Goal: Task Accomplishment & Management: Manage account settings

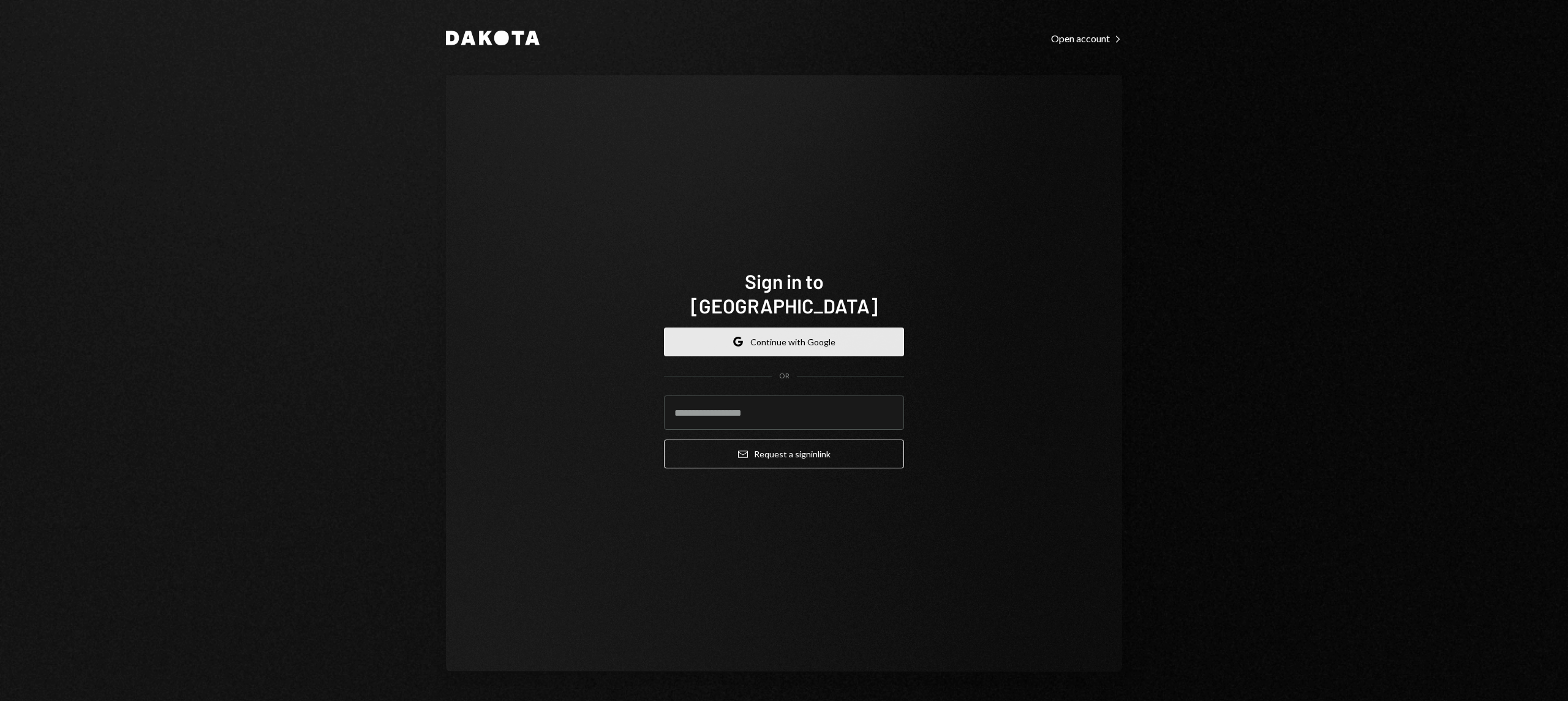
click at [815, 328] on button "Google Continue with Google" at bounding box center [784, 341] width 240 height 28
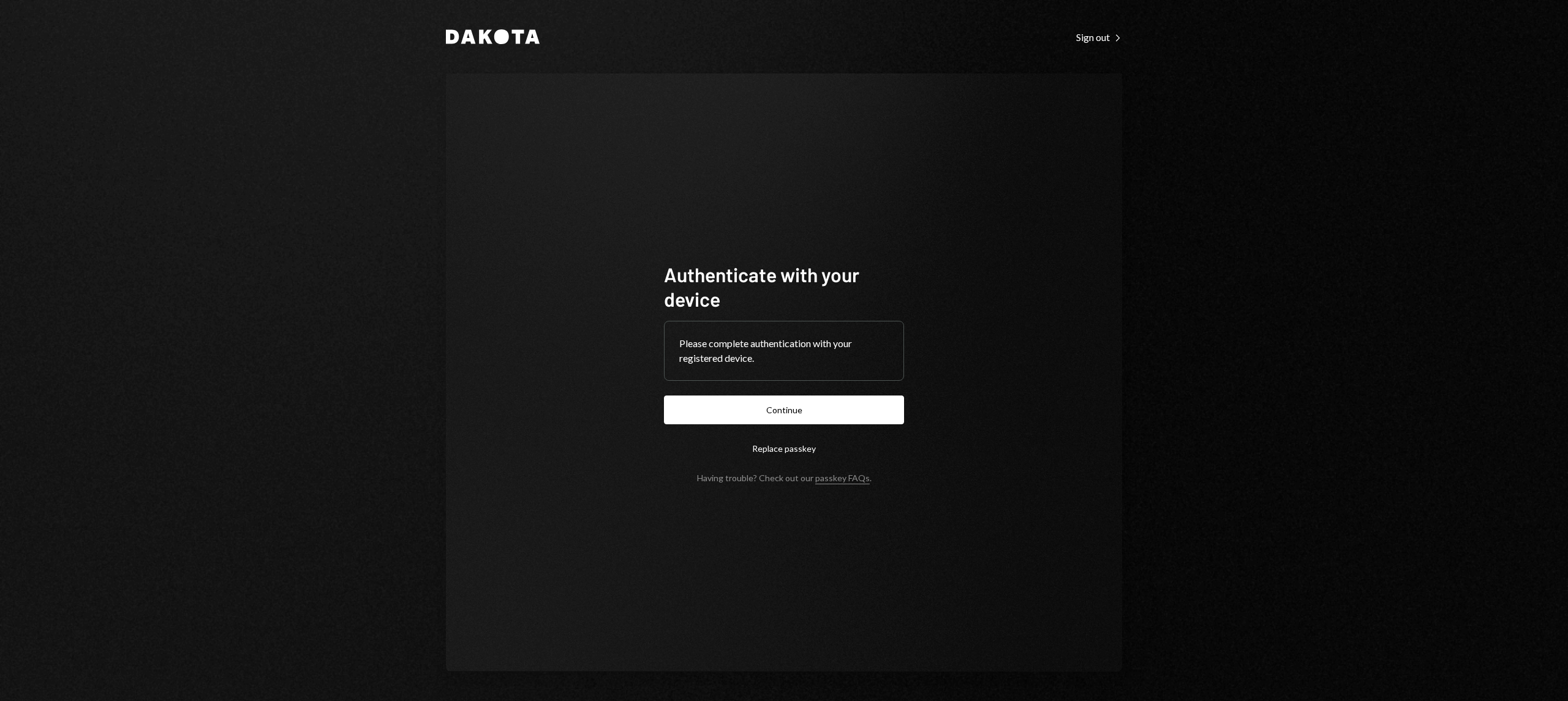
click at [761, 390] on form "Authenticate with your device Please complete authentication with your register…" at bounding box center [784, 372] width 240 height 221
click at [762, 406] on button "Continue" at bounding box center [784, 409] width 240 height 28
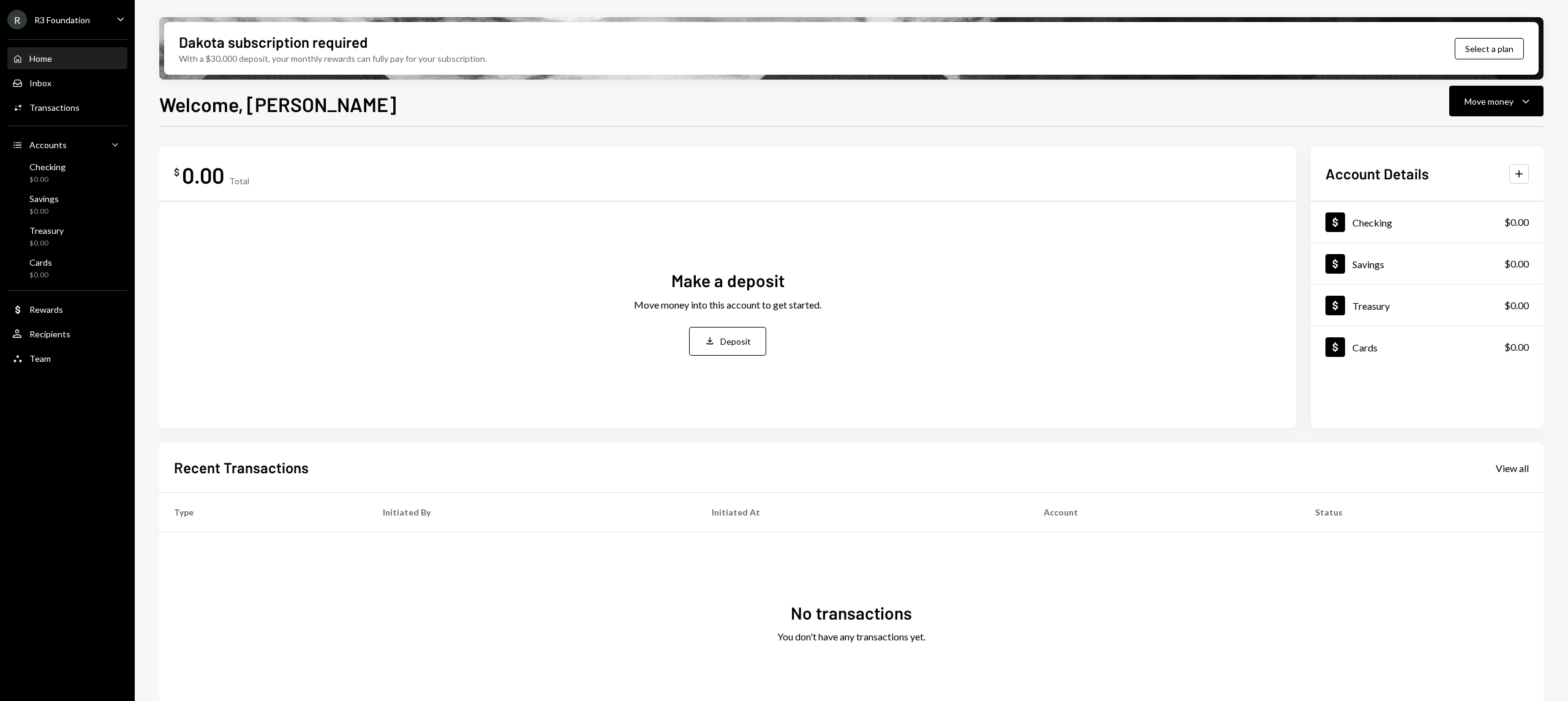
click at [69, 6] on ul "R R3 Foundation Caret Down Home Home Inbox Inbox Activities Transactions Accoun…" at bounding box center [67, 186] width 135 height 372
click at [77, 15] on div "R3 Foundation" at bounding box center [62, 20] width 55 height 10
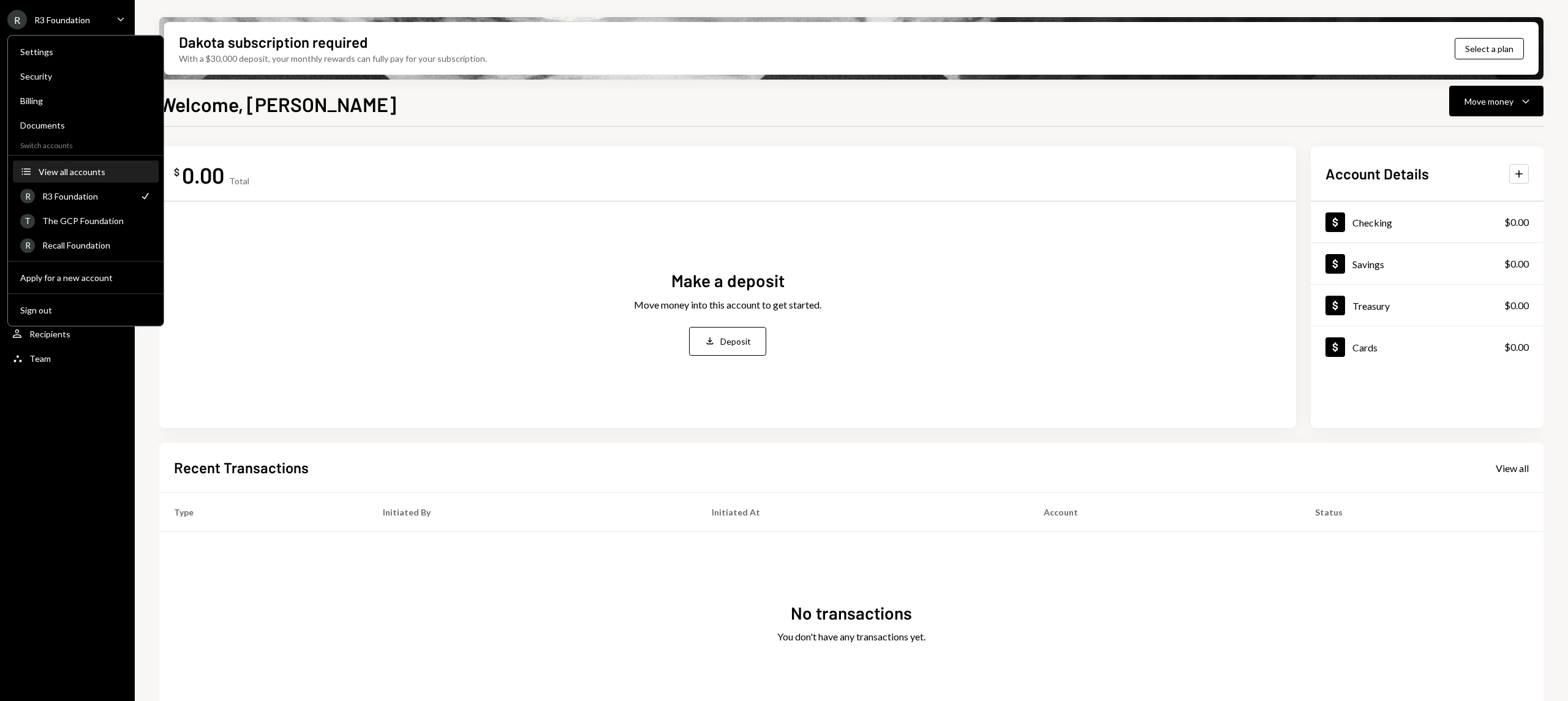
click at [99, 171] on div "View all accounts" at bounding box center [95, 171] width 112 height 10
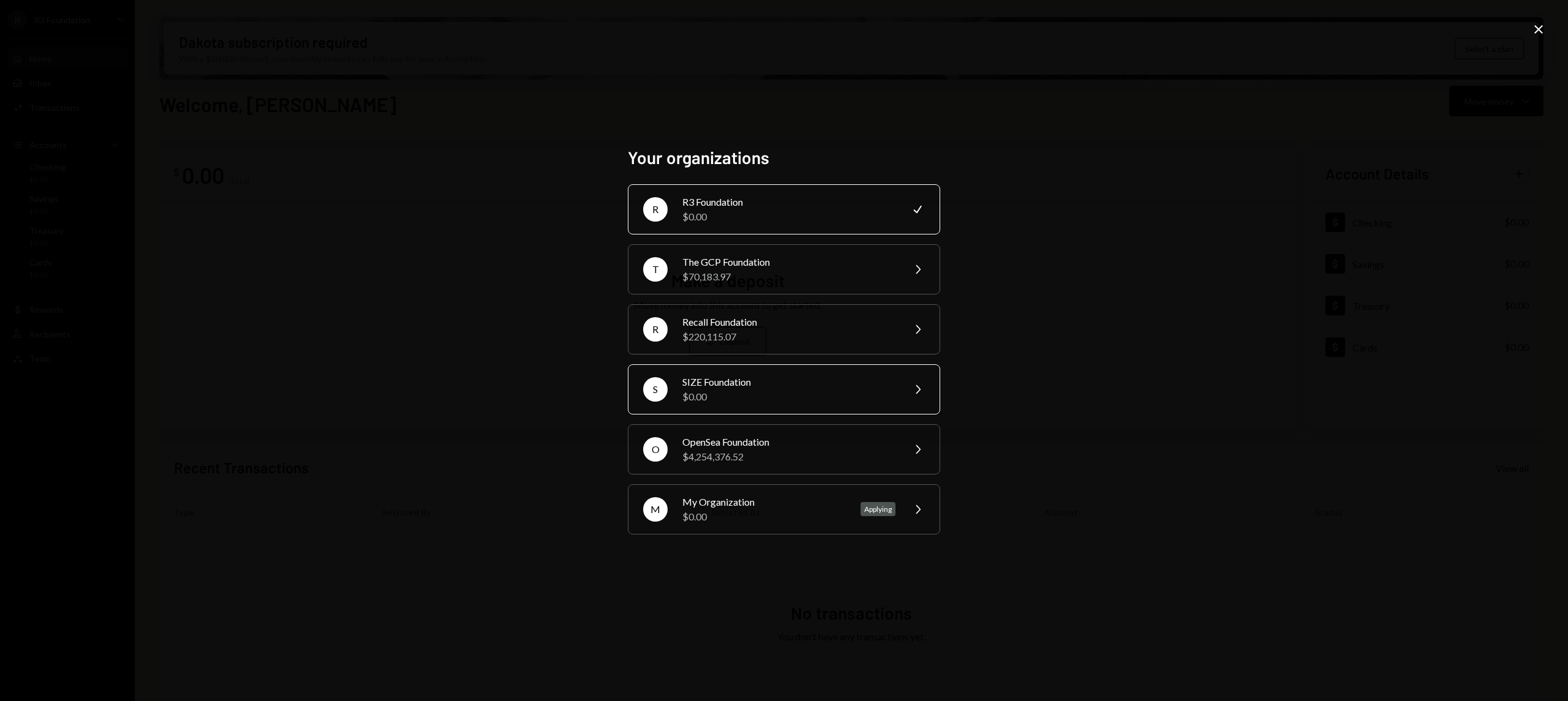
click at [830, 397] on div "$0.00" at bounding box center [789, 397] width 213 height 15
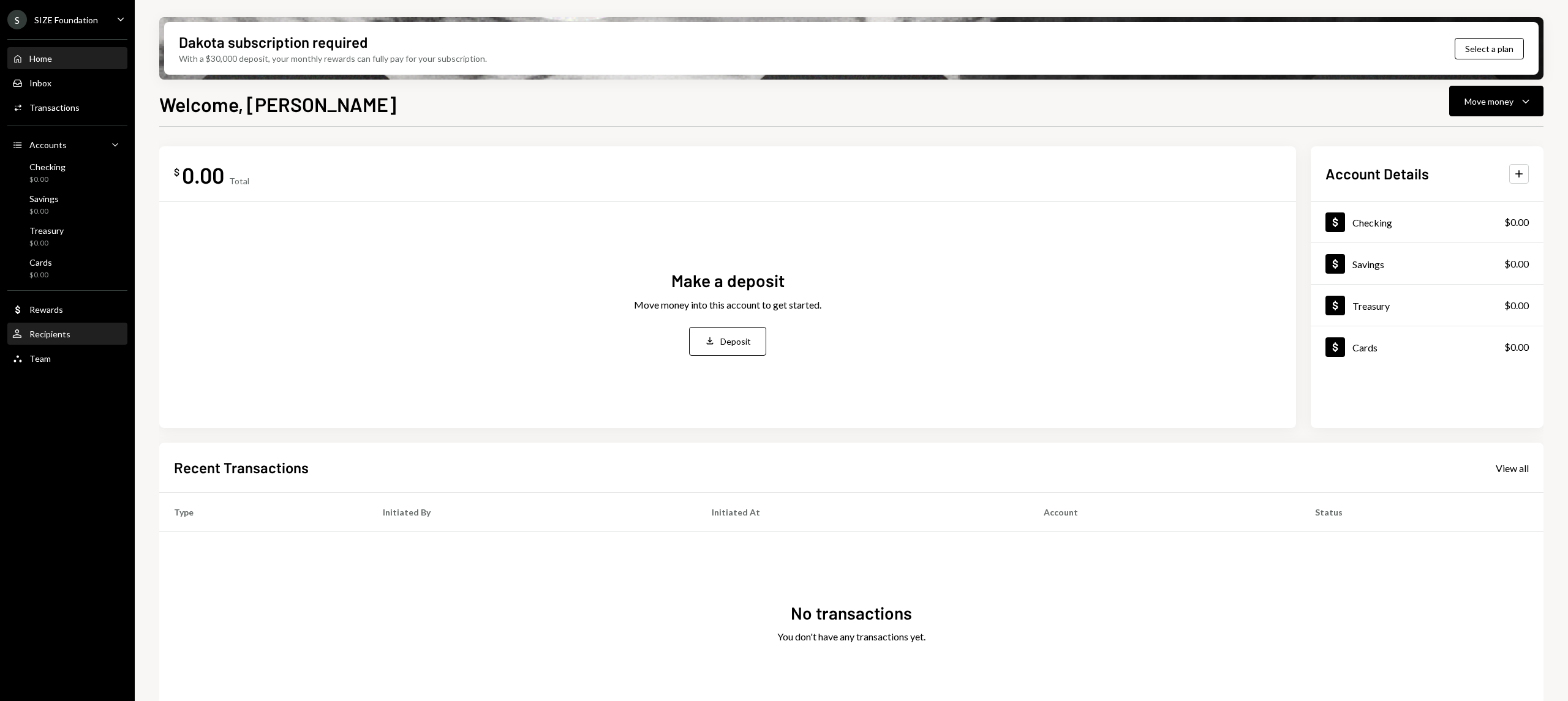
click at [67, 334] on div "Recipients" at bounding box center [50, 334] width 41 height 10
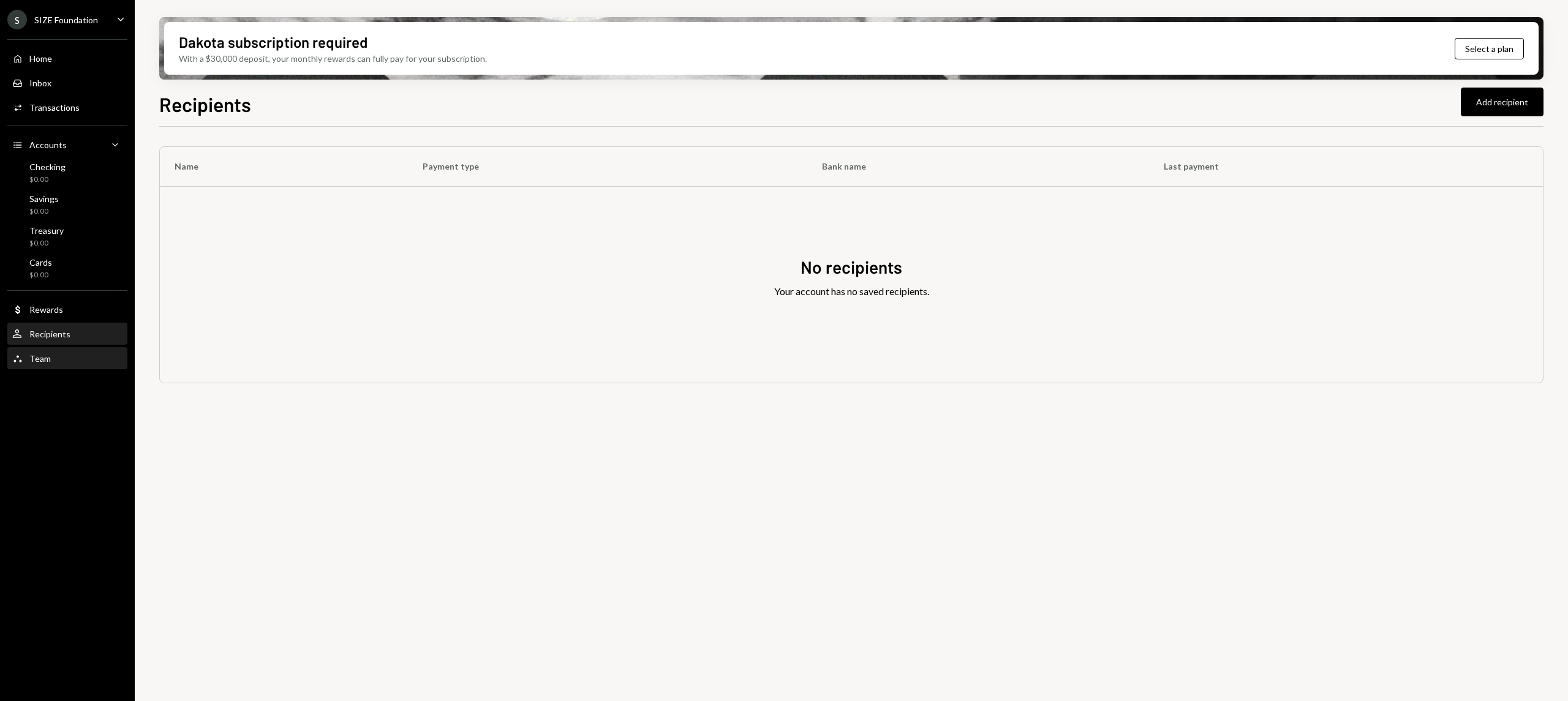
click at [70, 354] on div "Team Team" at bounding box center [67, 358] width 110 height 11
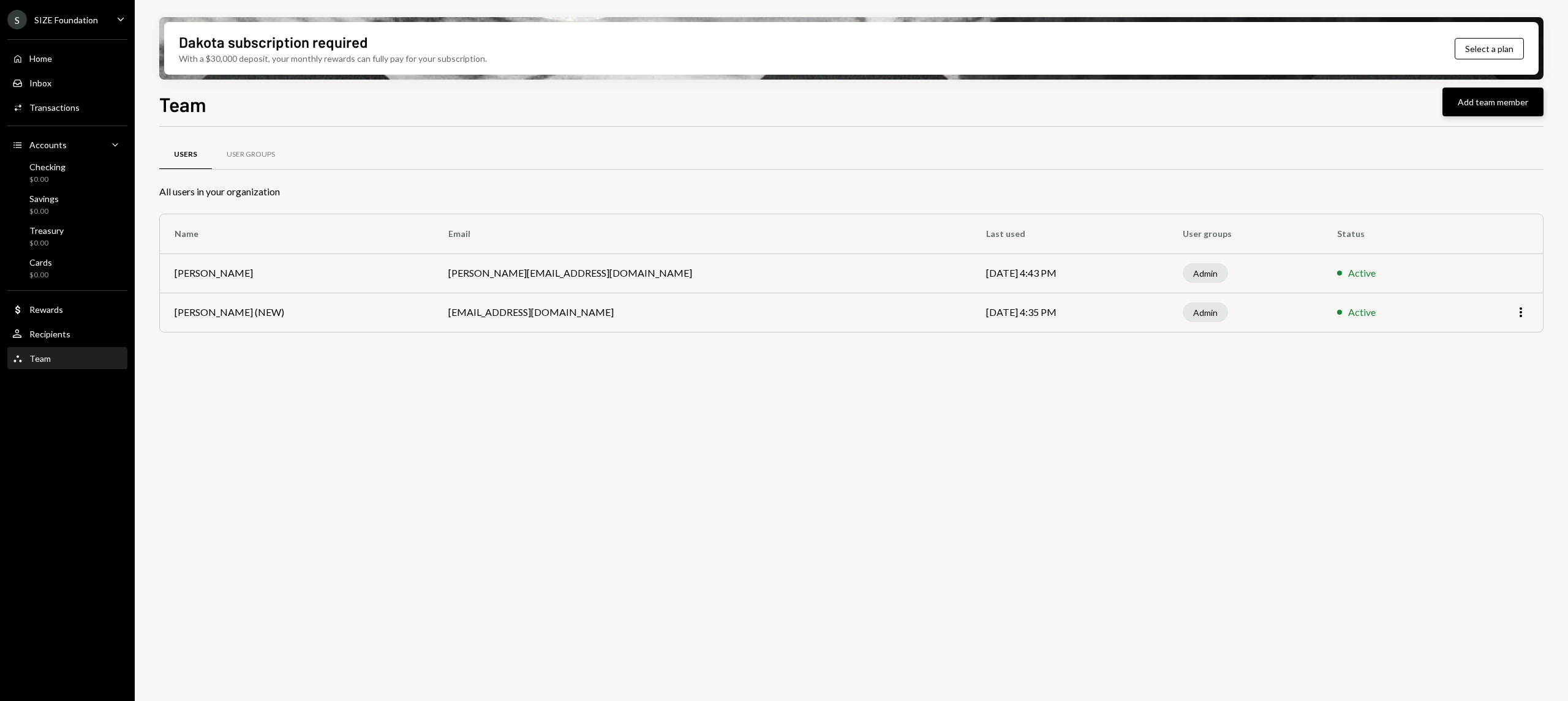
click at [1485, 112] on button "Add team member" at bounding box center [1493, 101] width 101 height 28
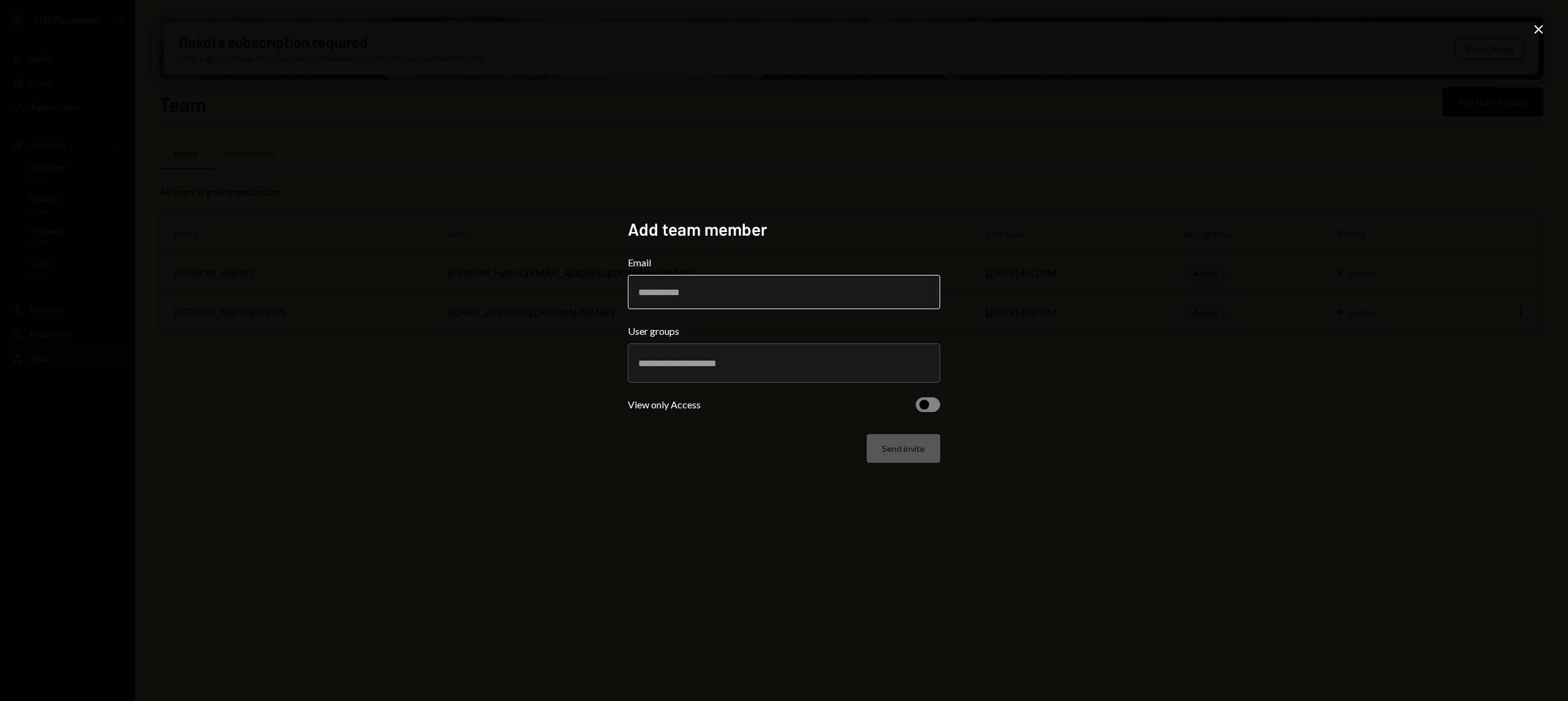
click at [711, 296] on input "Email" at bounding box center [784, 292] width 312 height 34
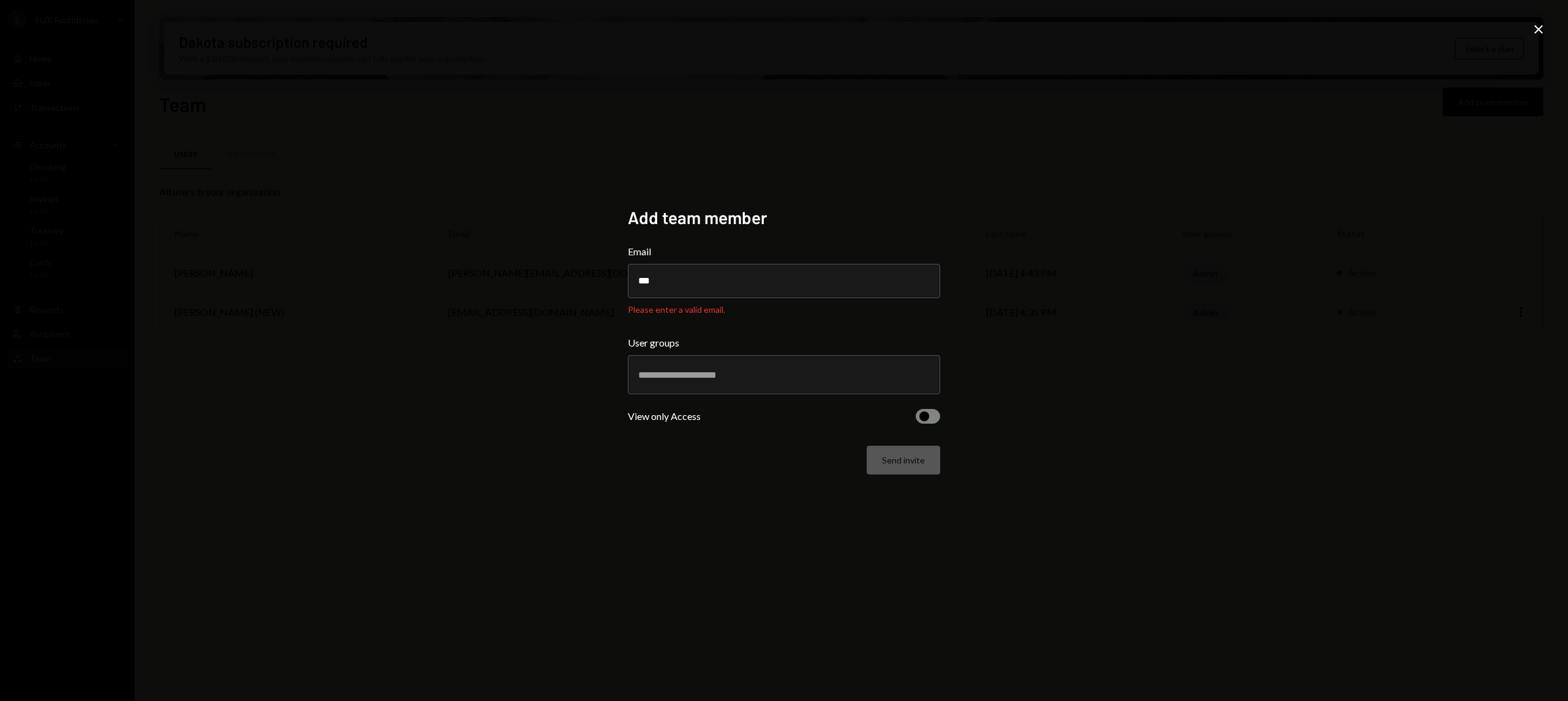
drag, startPoint x: 741, startPoint y: 275, endPoint x: 617, endPoint y: 273, distance: 124.0
click at [617, 273] on div "Add team member Email *** Please enter a valid email. User groups View only Acc…" at bounding box center [784, 351] width 341 height 317
paste input "**********"
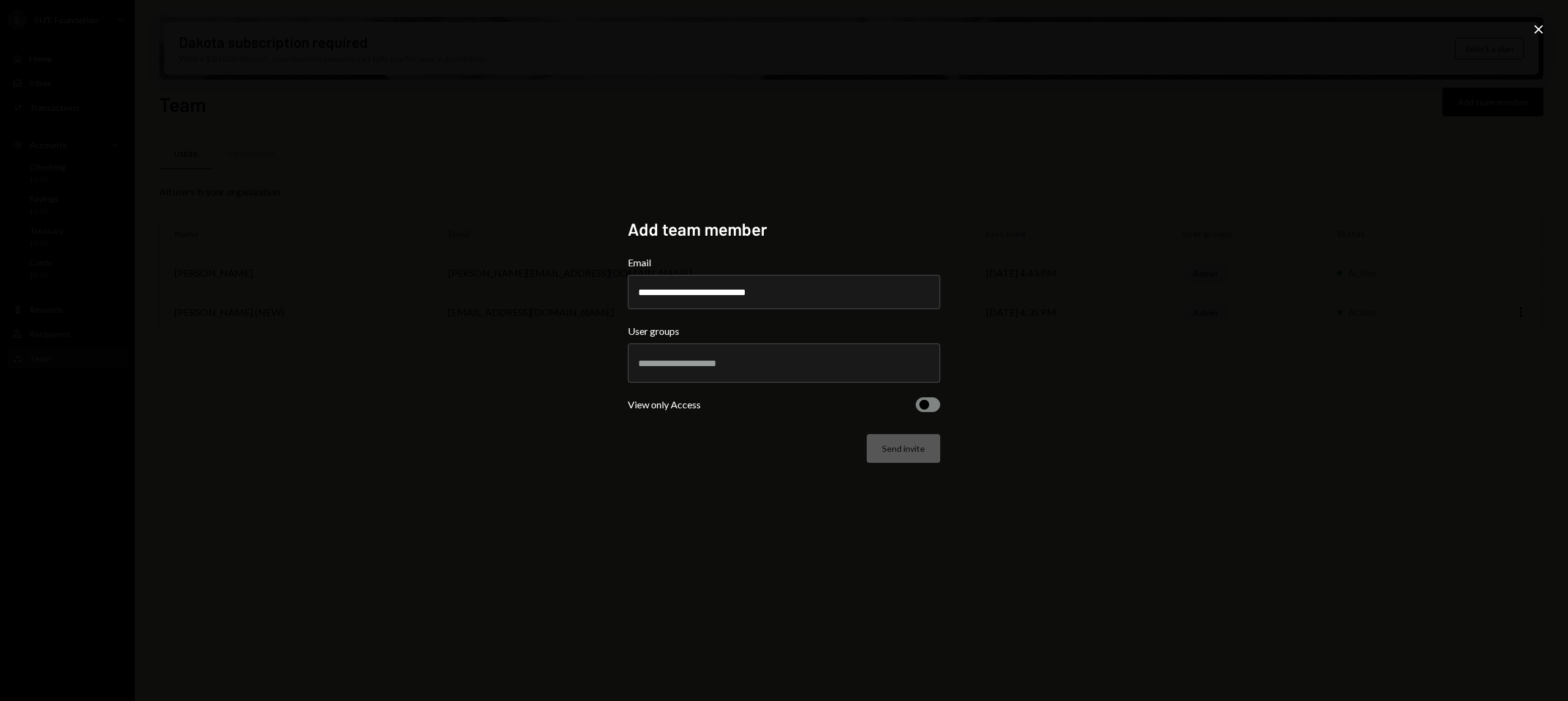
type input "**********"
click at [700, 376] on div at bounding box center [784, 363] width 292 height 31
click at [700, 368] on div at bounding box center [784, 363] width 292 height 31
click at [1104, 411] on div "**********" at bounding box center [784, 350] width 1568 height 701
click at [927, 407] on span "button" at bounding box center [924, 404] width 9 height 9
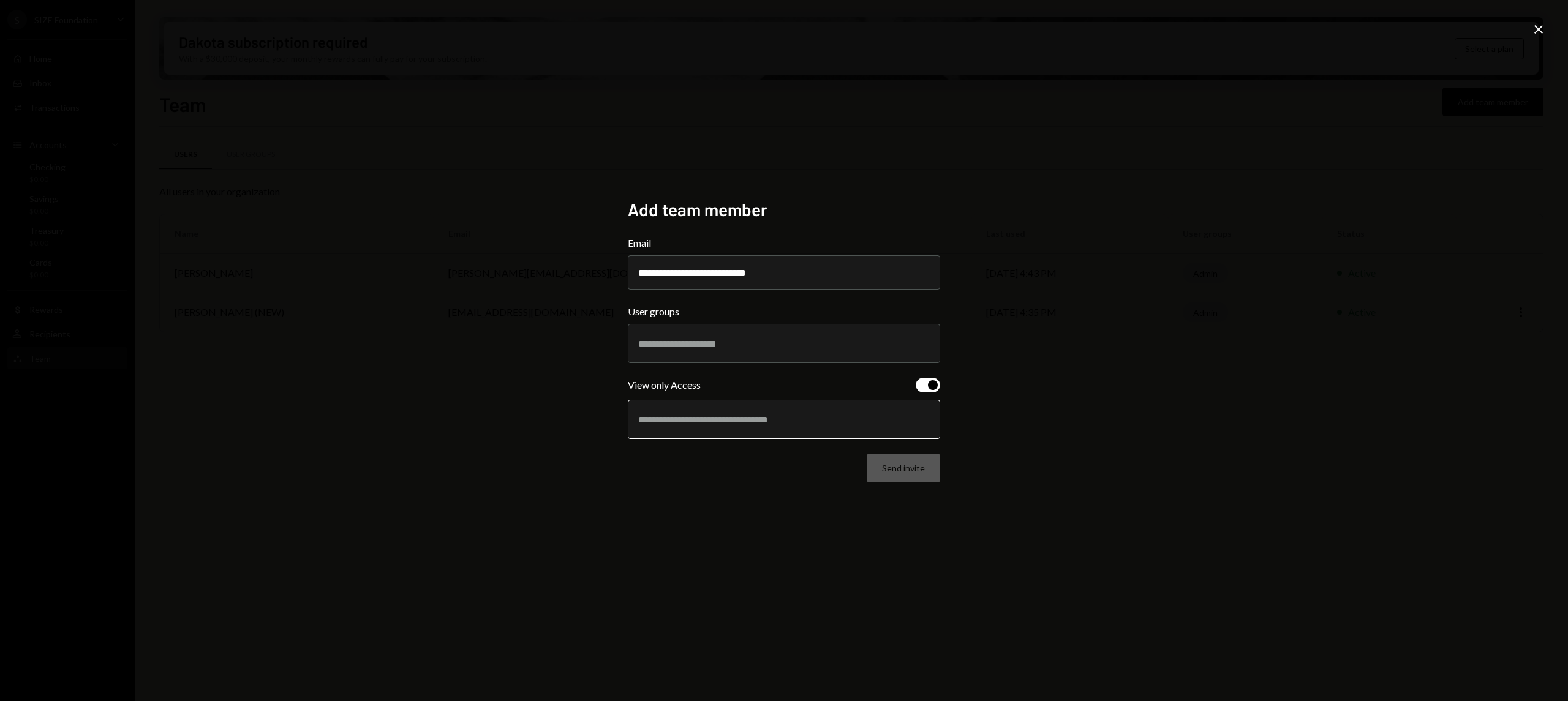
click at [782, 415] on input "text" at bounding box center [784, 419] width 292 height 11
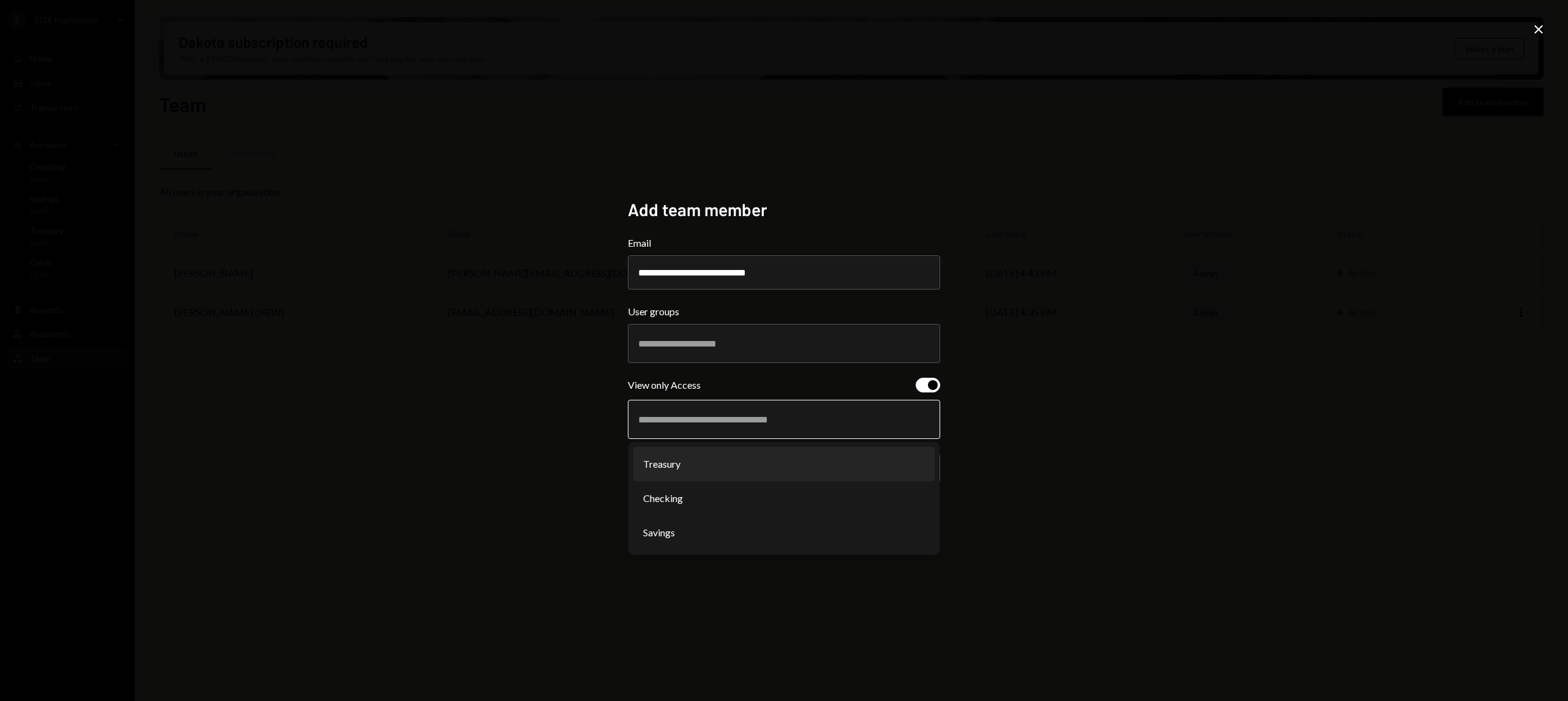
click at [727, 461] on li "Treasury" at bounding box center [784, 464] width 301 height 34
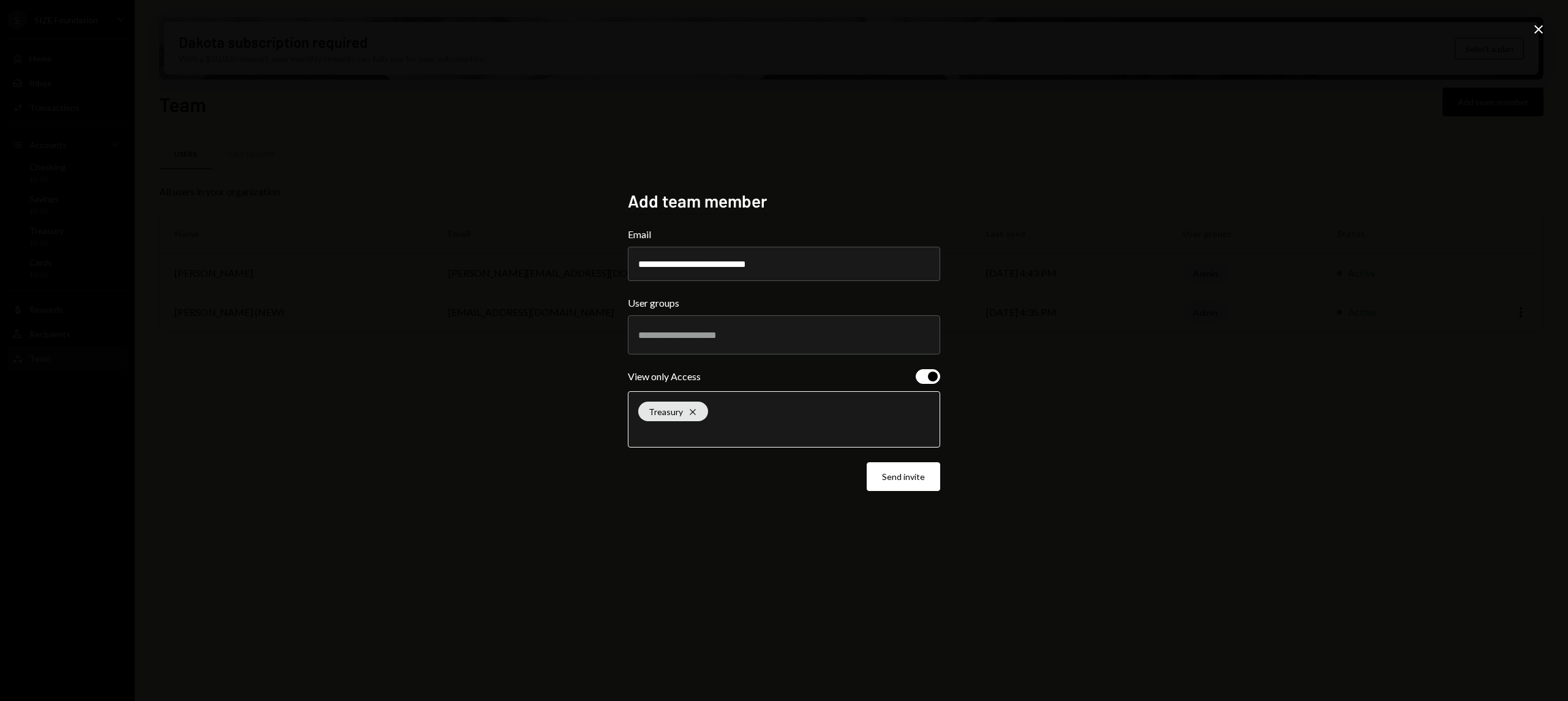
click at [760, 429] on input "text" at bounding box center [784, 431] width 292 height 11
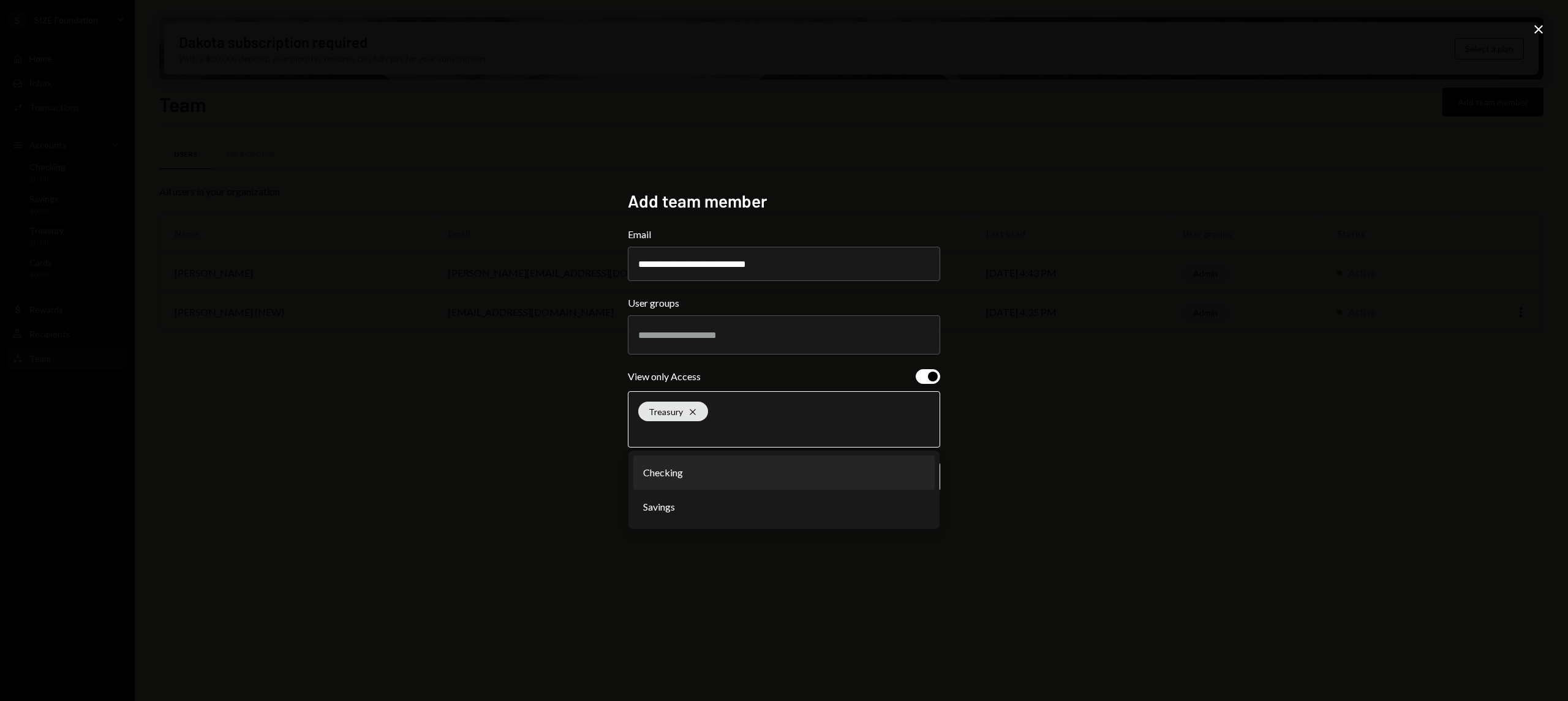
click at [728, 486] on li "Checking" at bounding box center [784, 473] width 301 height 34
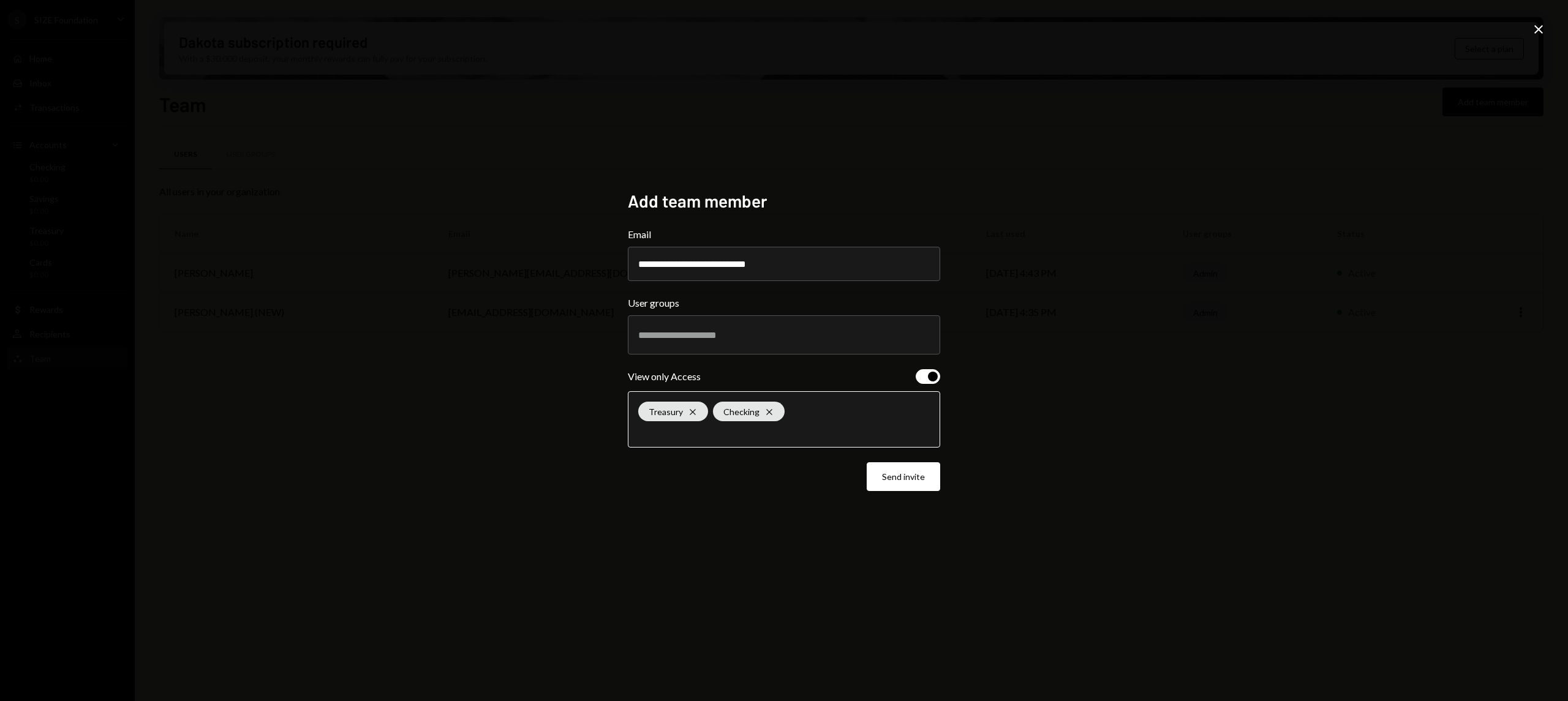
click at [861, 433] on input "text" at bounding box center [784, 431] width 292 height 11
drag, startPoint x: 758, startPoint y: 479, endPoint x: 785, endPoint y: 475, distance: 27.3
click at [762, 478] on li "Savings" at bounding box center [784, 473] width 301 height 34
click at [895, 476] on button "Send invite" at bounding box center [903, 476] width 74 height 28
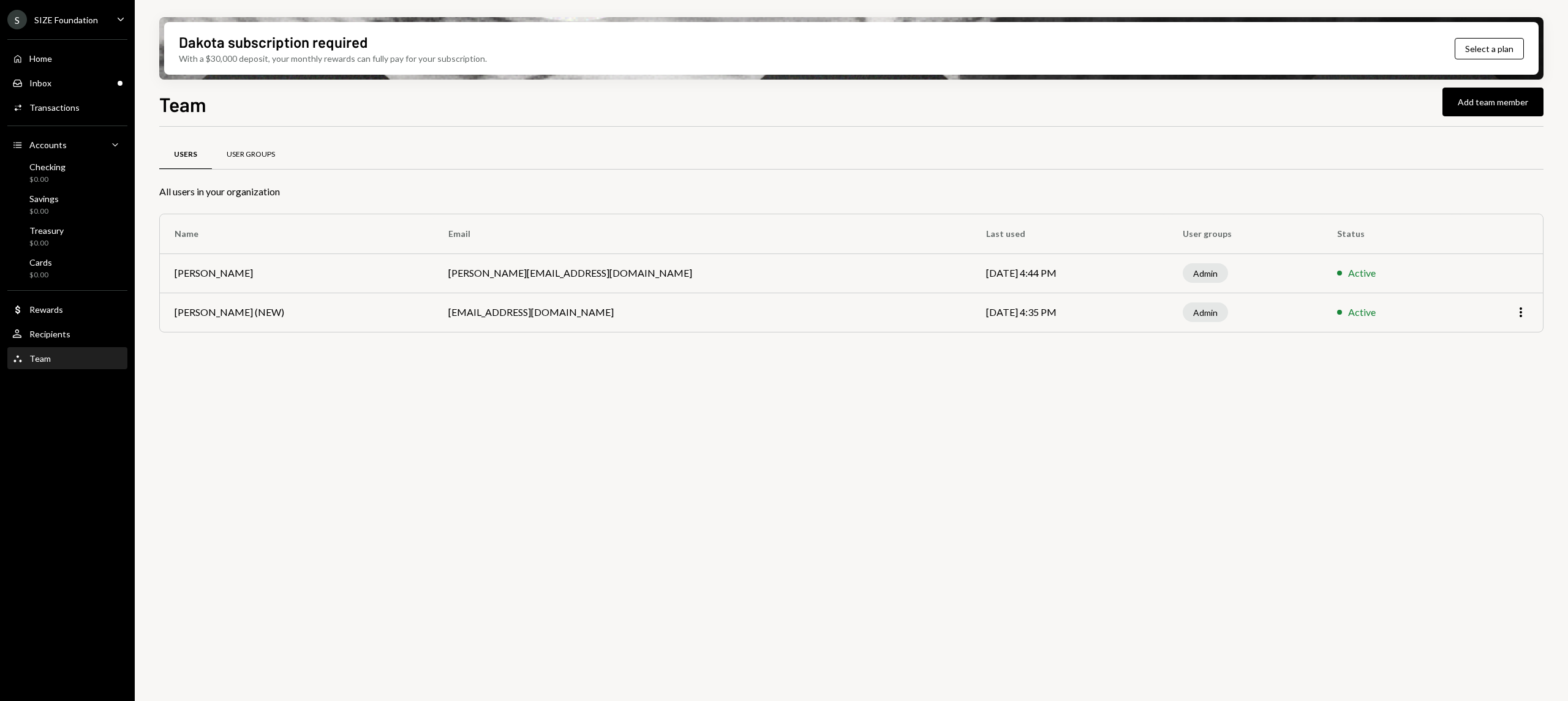
click at [253, 152] on div "User Groups" at bounding box center [251, 155] width 48 height 10
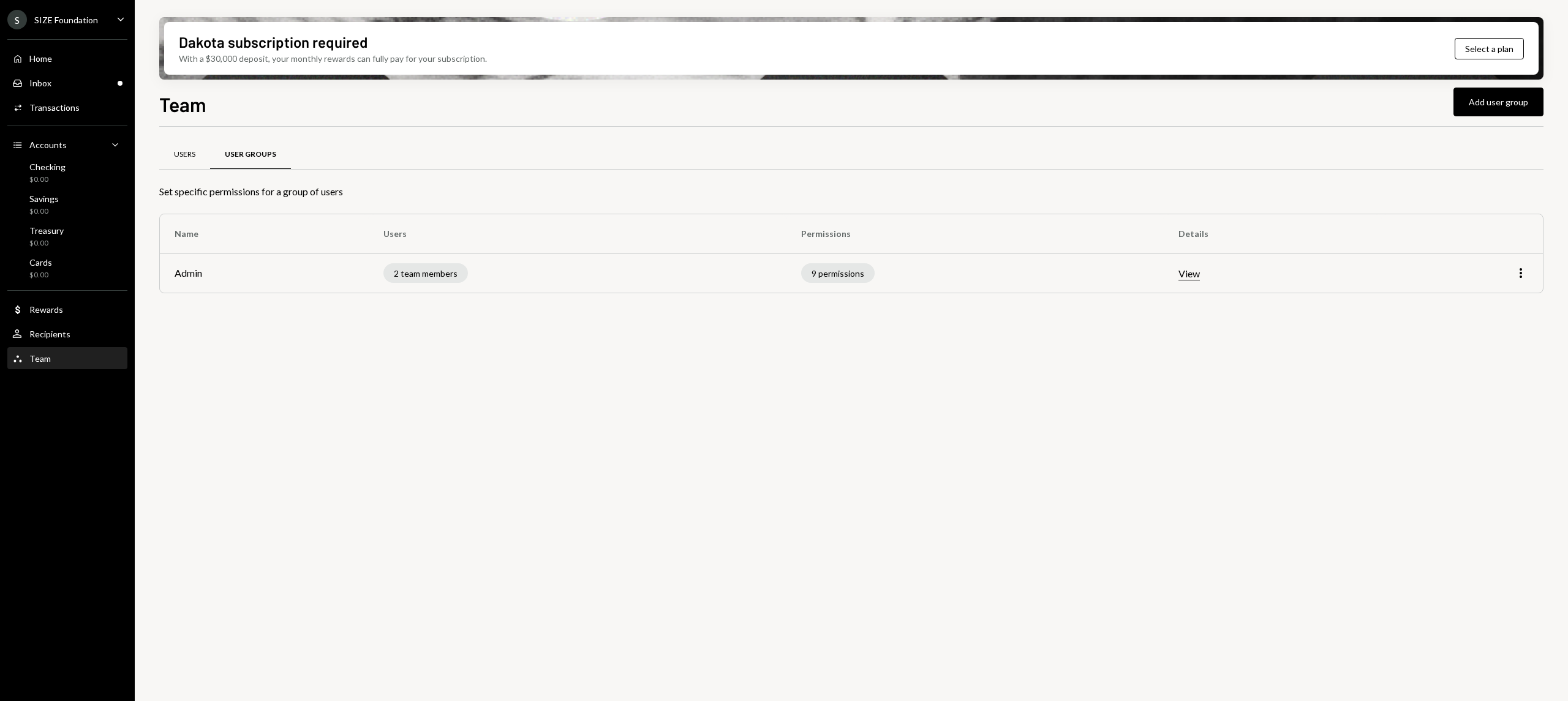
click at [182, 155] on div "Users" at bounding box center [184, 155] width 21 height 10
